Goal: Information Seeking & Learning: Learn about a topic

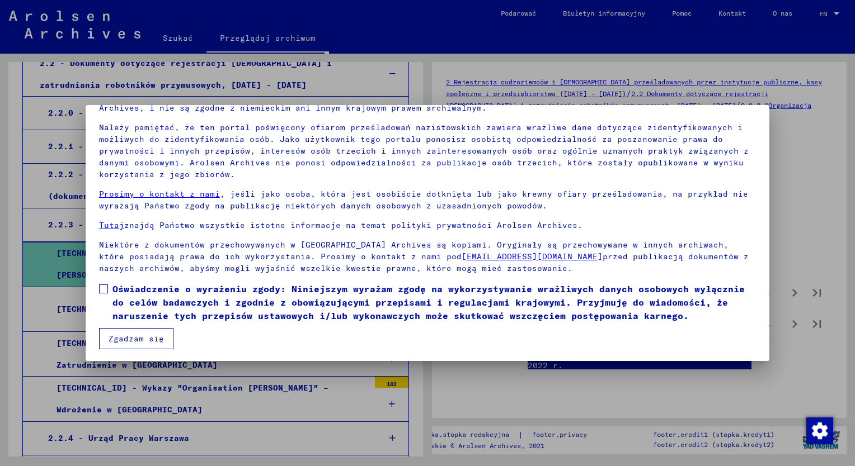
scroll to position [65, 0]
click at [11, 314] on div at bounding box center [427, 233] width 855 height 466
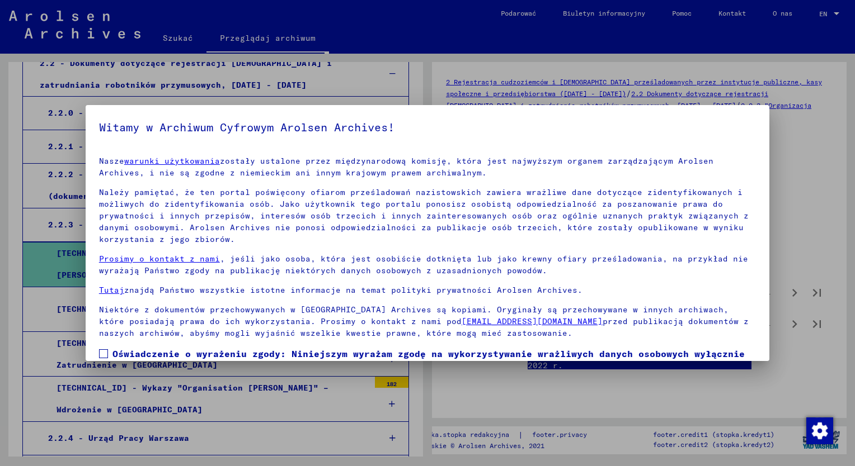
click at [11, 314] on div at bounding box center [427, 233] width 855 height 466
click at [86, 400] on div at bounding box center [427, 233] width 855 height 466
click at [85, 400] on div at bounding box center [427, 233] width 855 height 466
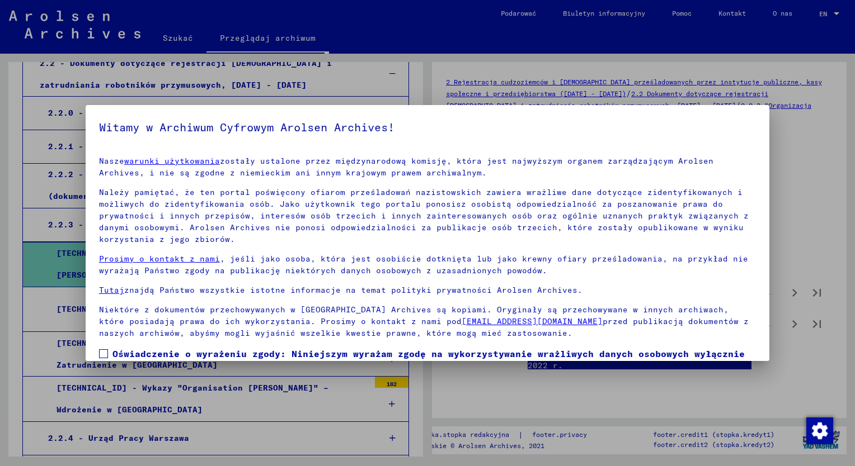
click at [381, 402] on div at bounding box center [427, 233] width 855 height 466
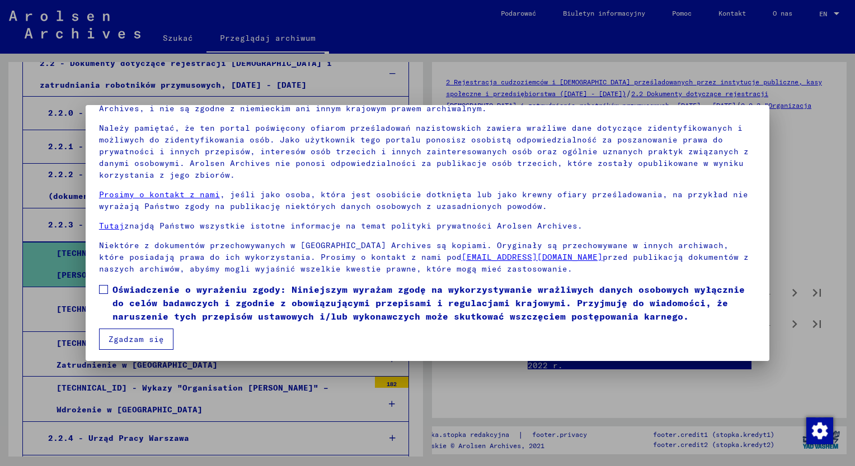
scroll to position [65, 0]
click at [119, 343] on button "Zgadzam się" at bounding box center [136, 338] width 74 height 21
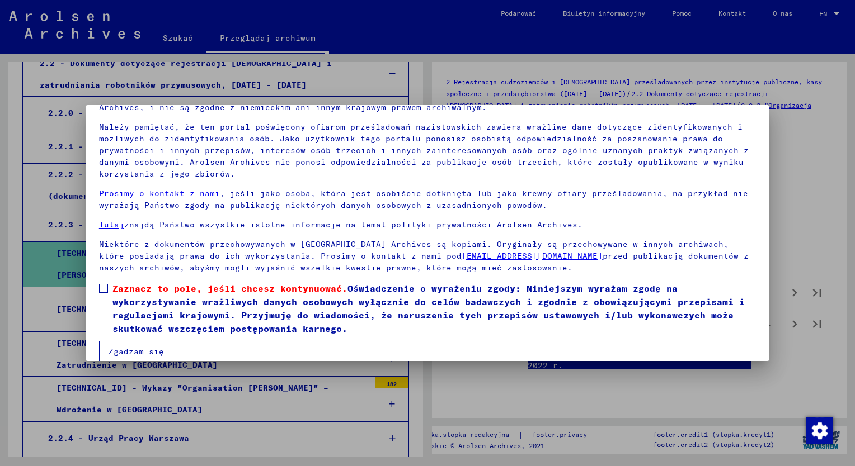
click at [100, 289] on span at bounding box center [103, 288] width 9 height 9
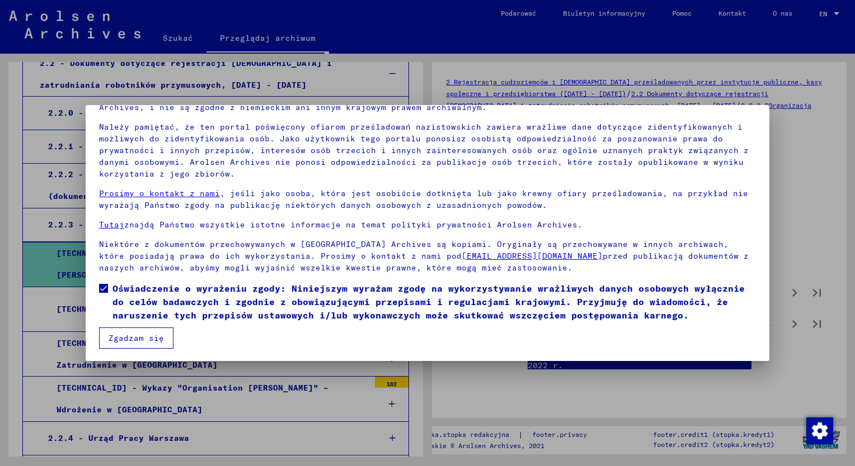
click at [134, 334] on button "Zgadzam się" at bounding box center [136, 338] width 74 height 21
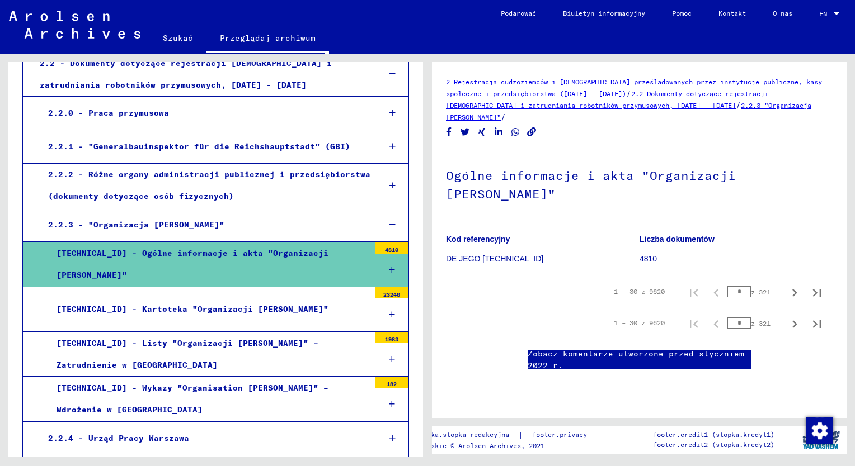
click at [287, 393] on div "[TECHNICAL_ID] - Wykazy "Organisation [PERSON_NAME]" – Wdrożenie w [GEOGRAPHIC_…" at bounding box center [208, 400] width 321 height 44
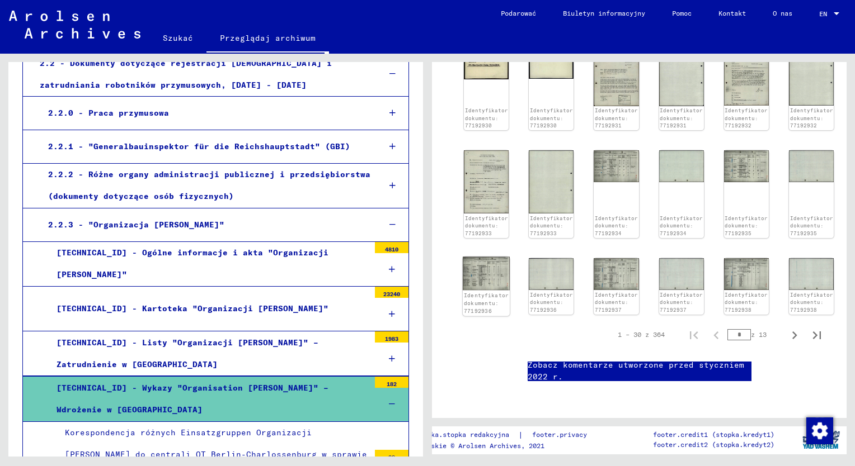
scroll to position [503, 0]
click at [496, 257] on img at bounding box center [486, 274] width 47 height 34
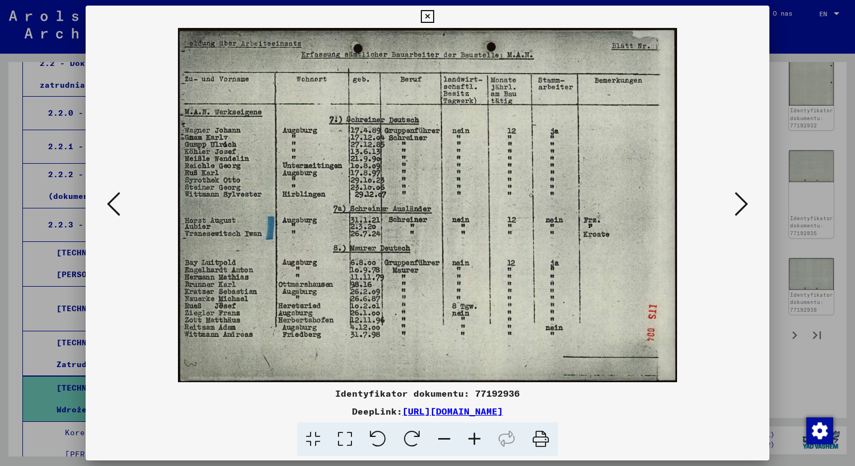
click at [422, 14] on icon at bounding box center [427, 16] width 13 height 13
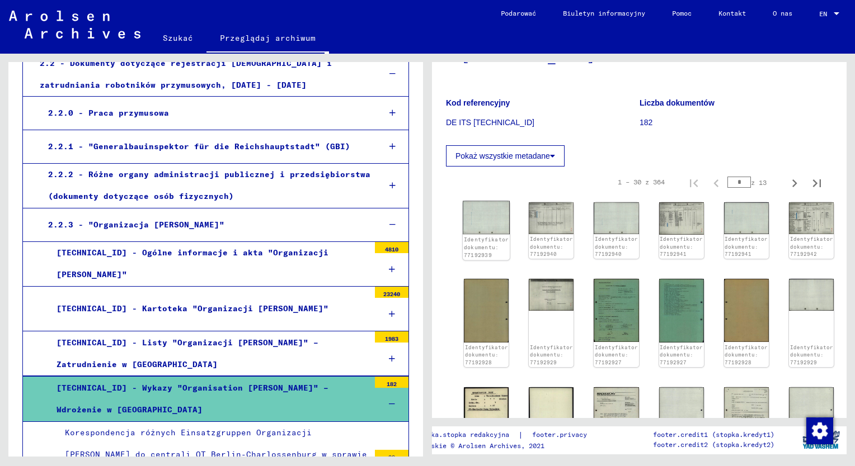
scroll to position [112, 0]
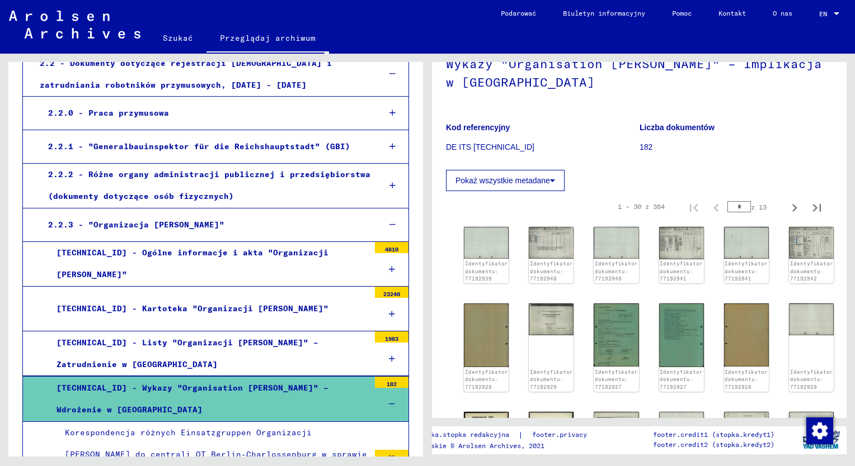
click at [553, 181] on icon at bounding box center [552, 181] width 5 height 8
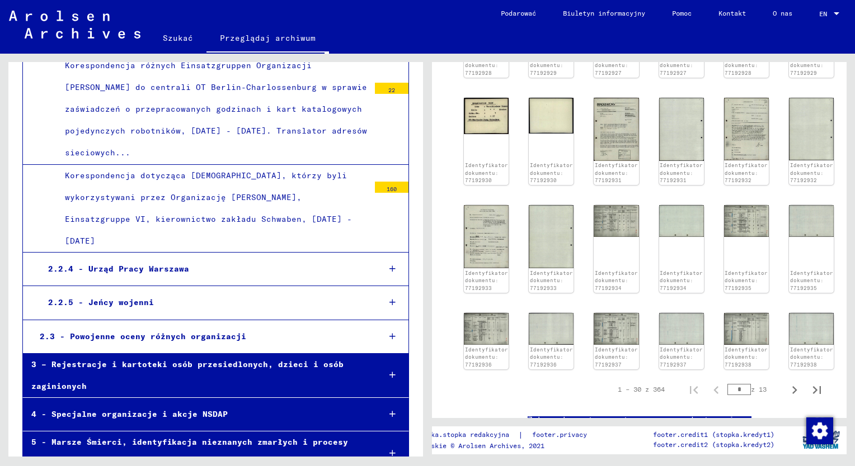
scroll to position [615, 0]
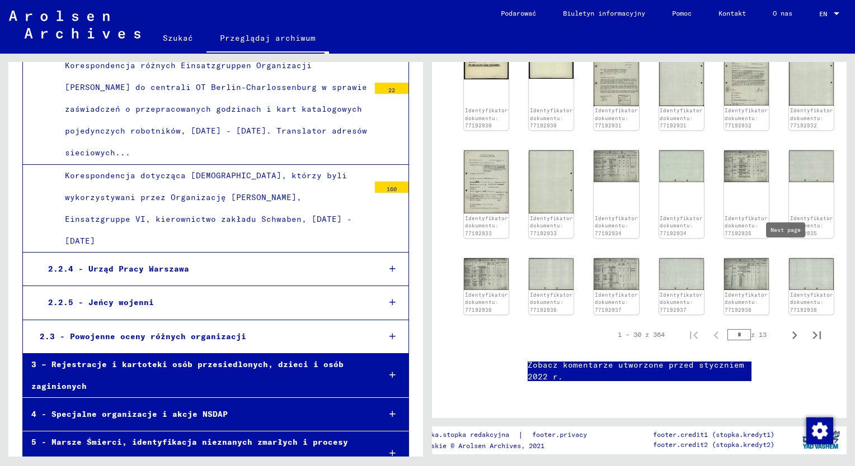
click at [786, 328] on icon "Następna strona" at bounding box center [794, 336] width 16 height 16
type input "*"
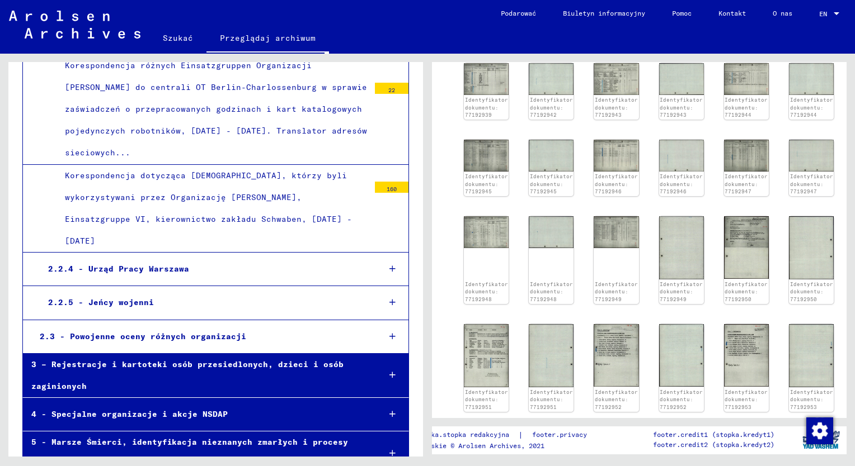
scroll to position [234, 0]
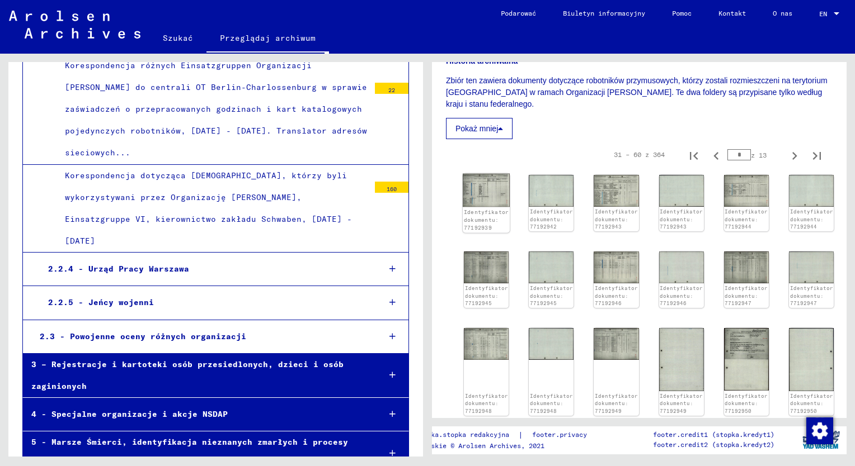
click at [499, 194] on img at bounding box center [486, 191] width 47 height 34
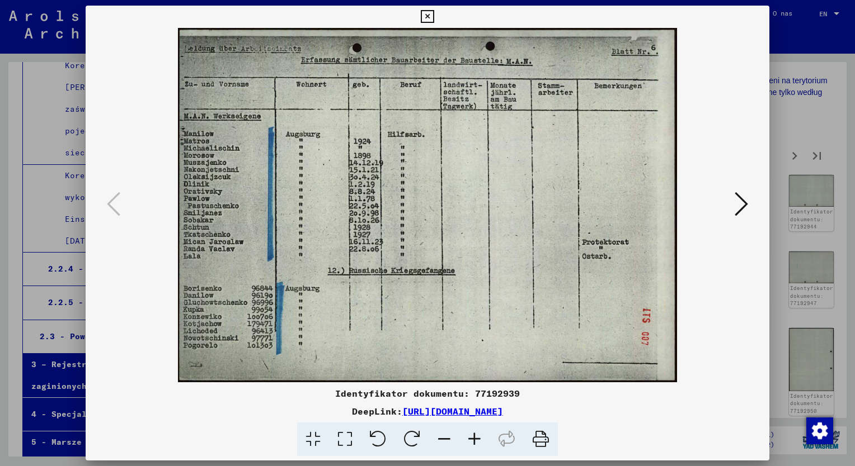
click at [477, 444] on icon at bounding box center [474, 440] width 30 height 34
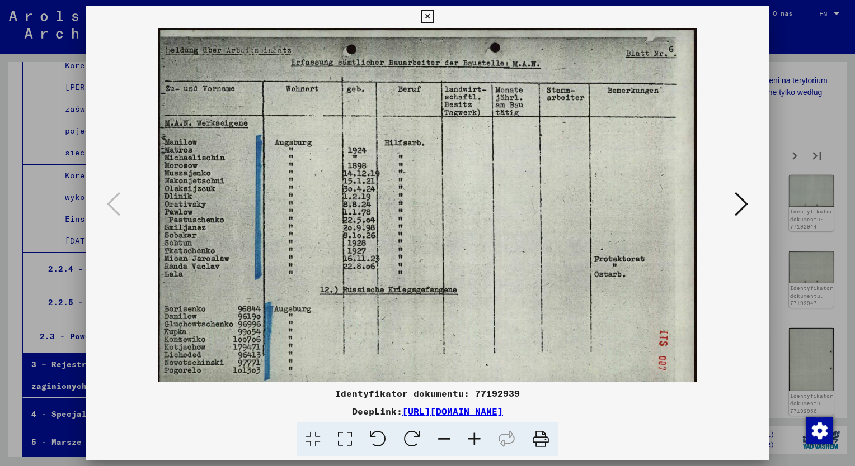
click at [477, 443] on icon at bounding box center [474, 440] width 30 height 34
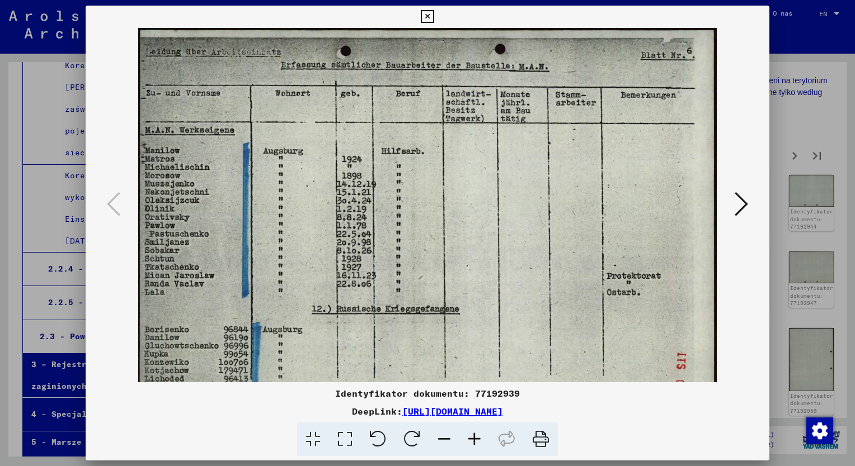
click at [477, 443] on icon at bounding box center [474, 440] width 30 height 34
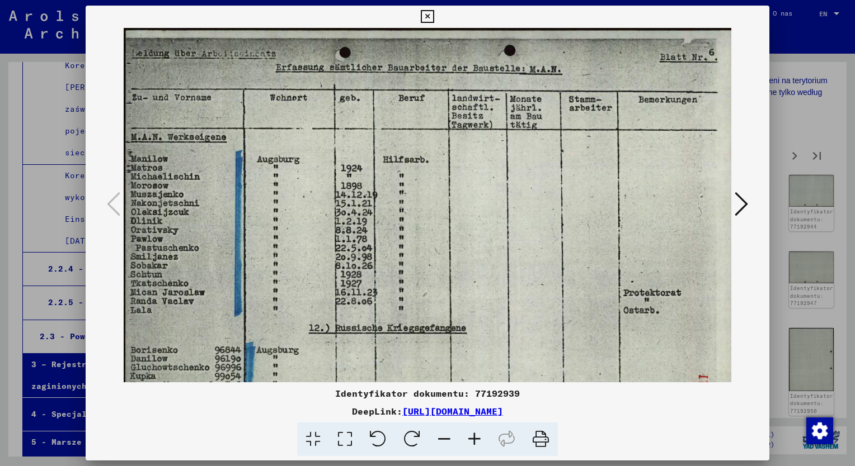
click at [425, 15] on icon at bounding box center [427, 16] width 13 height 13
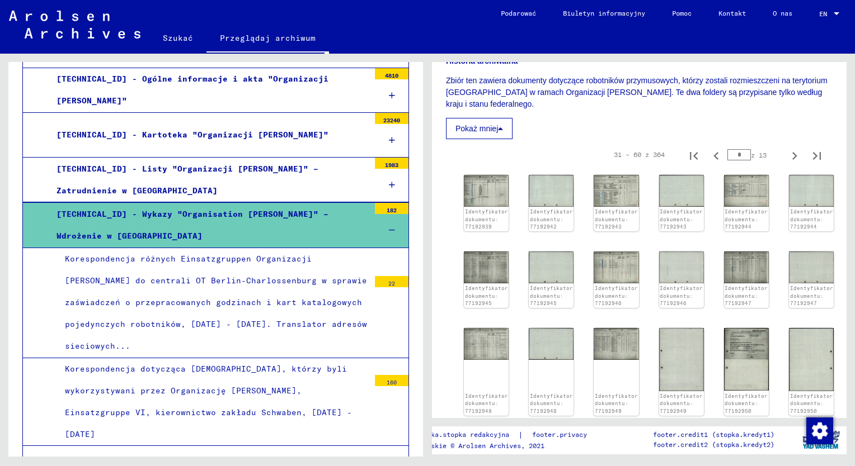
scroll to position [381, 0]
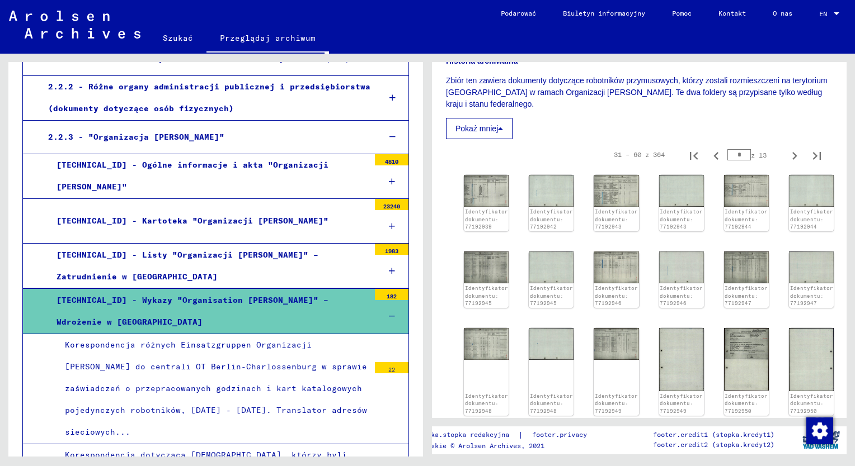
click at [177, 221] on div "[TECHNICAL_ID] - Kartoteka "Organizacji [PERSON_NAME]"" at bounding box center [208, 221] width 321 height 22
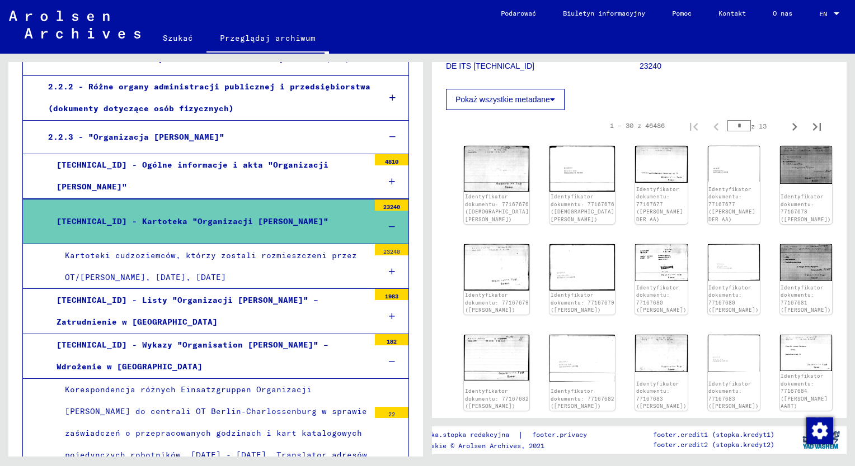
scroll to position [174, 0]
click at [483, 294] on link "Identyfikator dokumentu: 77167679 ([PERSON_NAME])" at bounding box center [496, 304] width 67 height 22
